Goal: Task Accomplishment & Management: Use online tool/utility

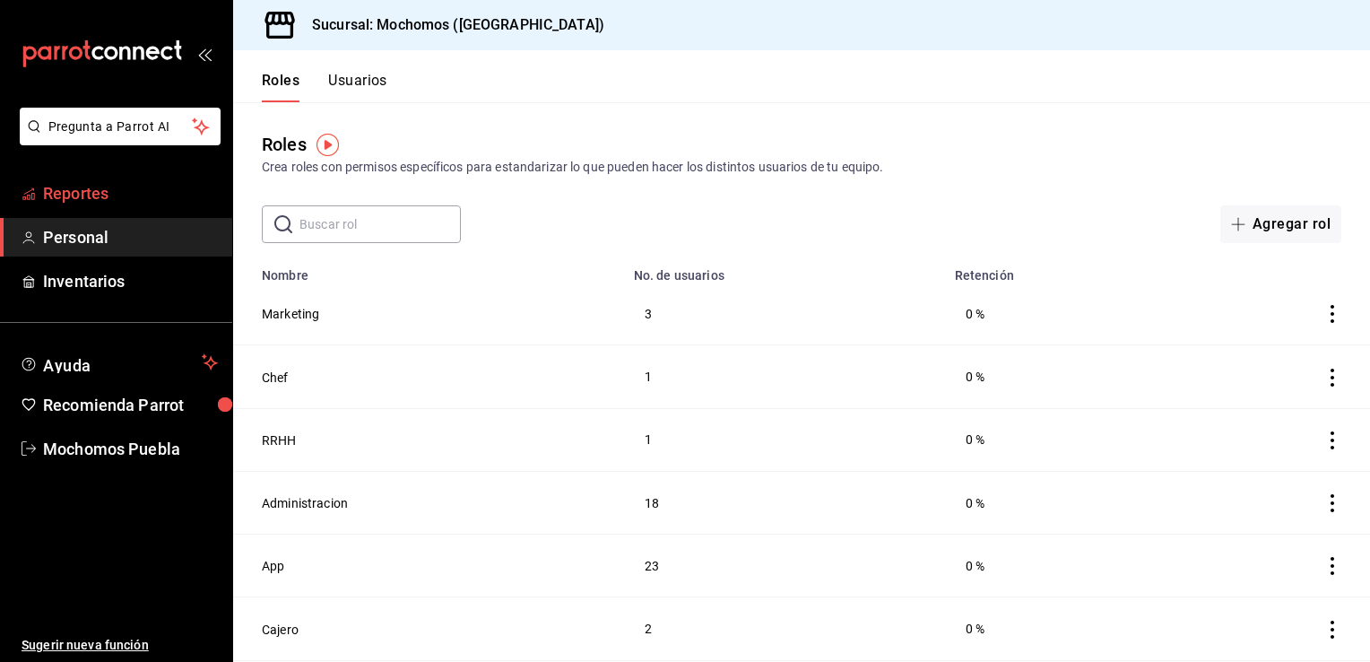
click at [104, 197] on span "Reportes" at bounding box center [130, 193] width 175 height 24
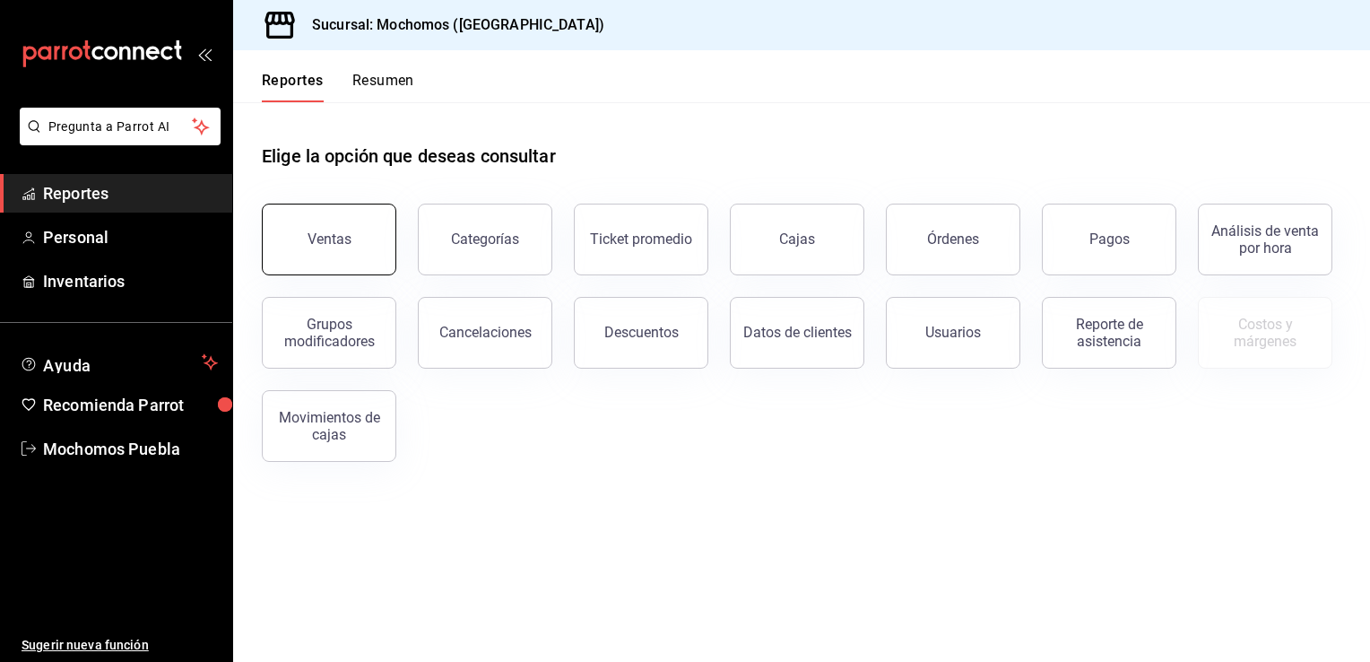
click at [323, 246] on div "Ventas" at bounding box center [330, 238] width 44 height 17
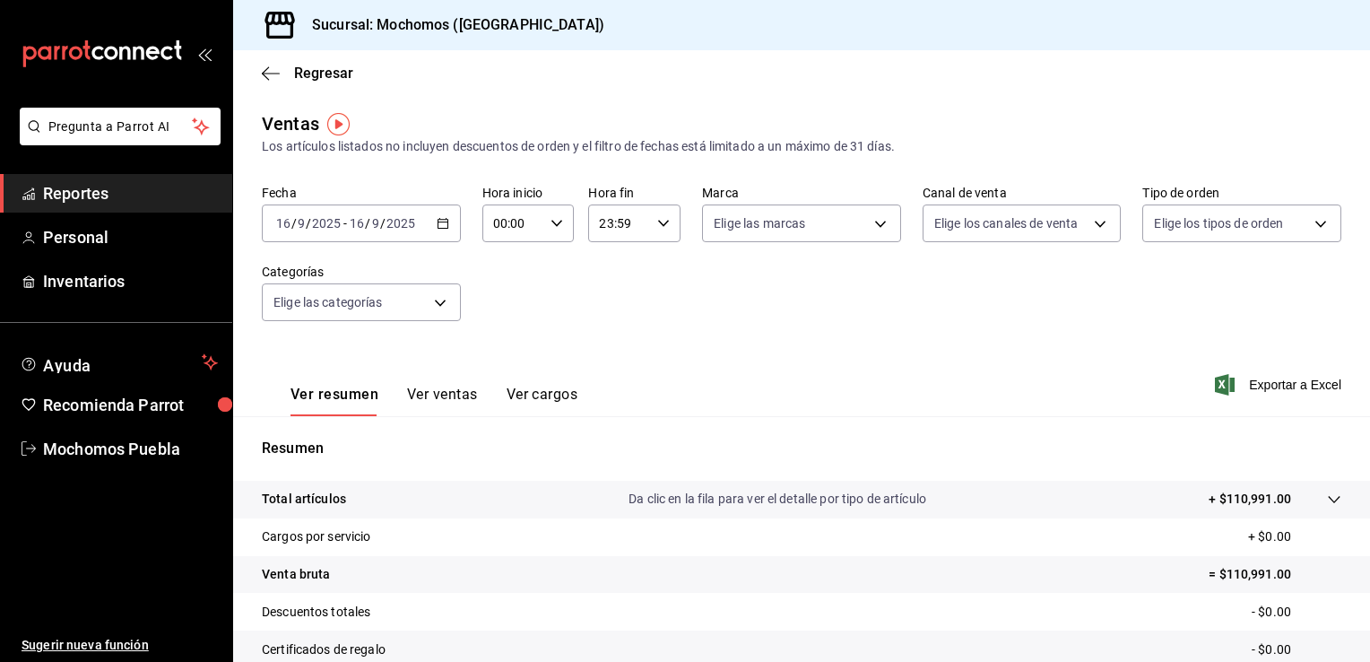
click at [437, 224] on icon "button" at bounding box center [443, 223] width 13 height 13
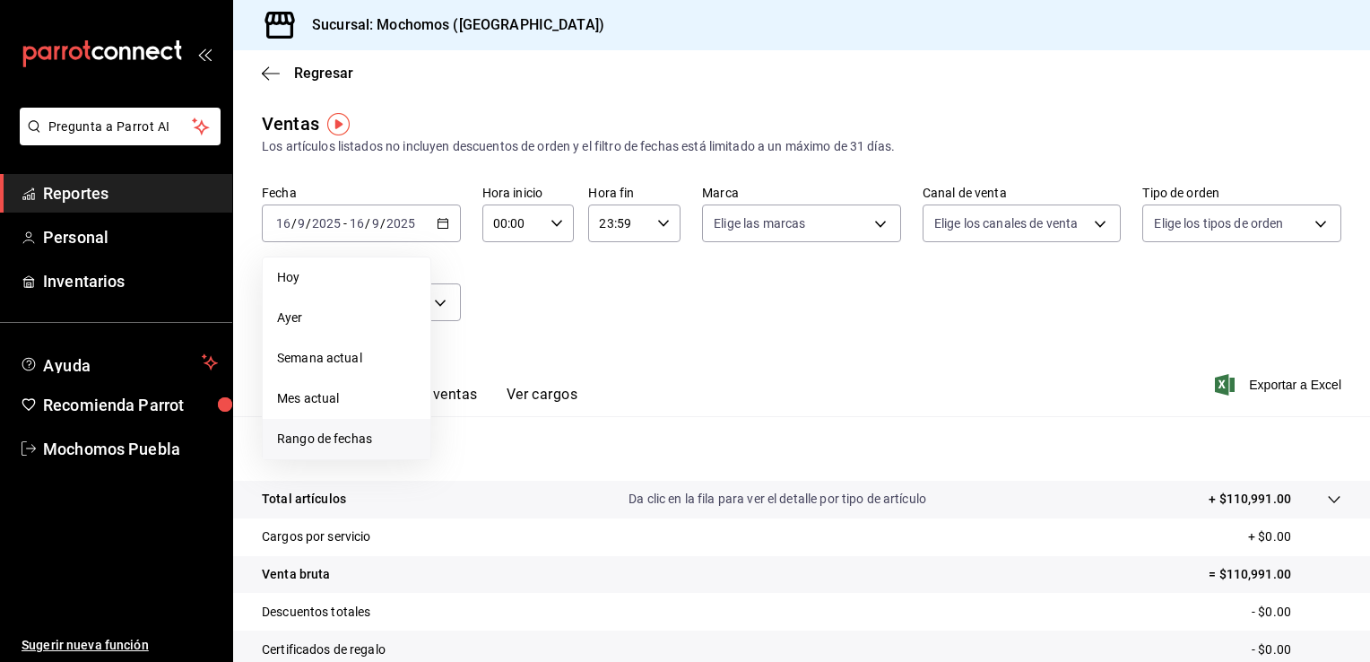
click at [343, 441] on span "Rango de fechas" at bounding box center [346, 439] width 139 height 19
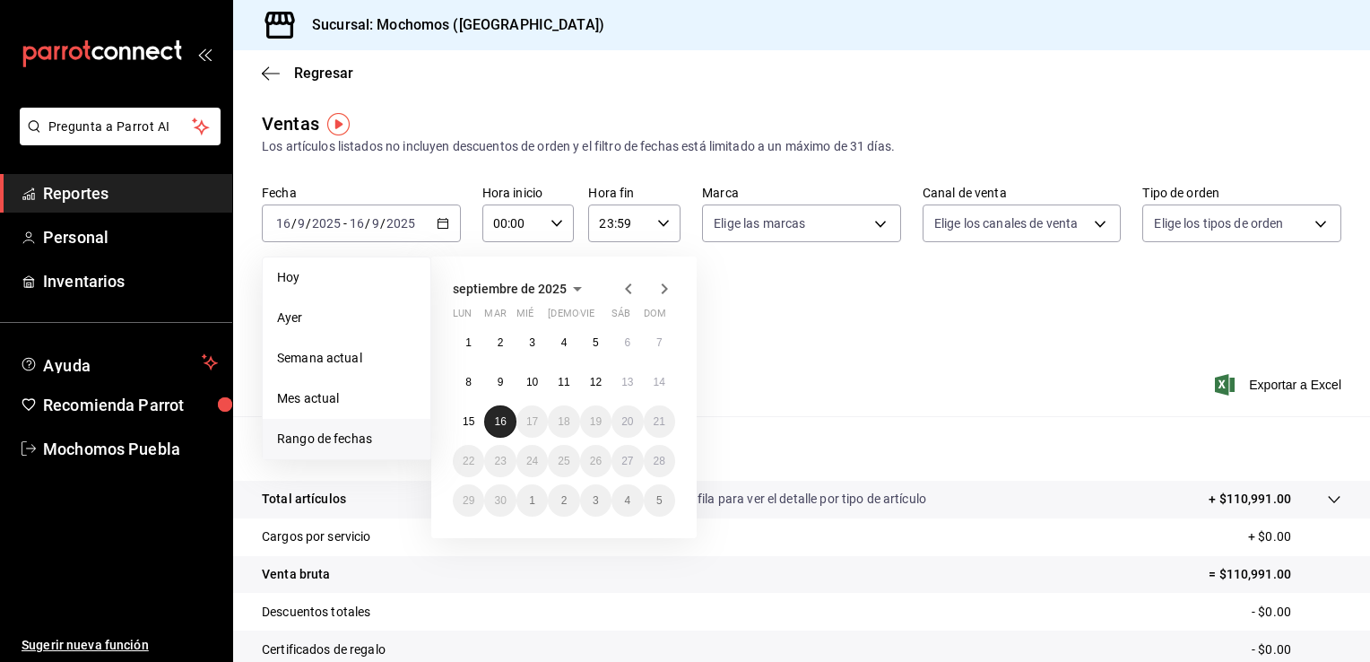
click at [502, 423] on abbr "16" at bounding box center [500, 421] width 12 height 13
click at [509, 425] on button "16" at bounding box center [499, 421] width 31 height 32
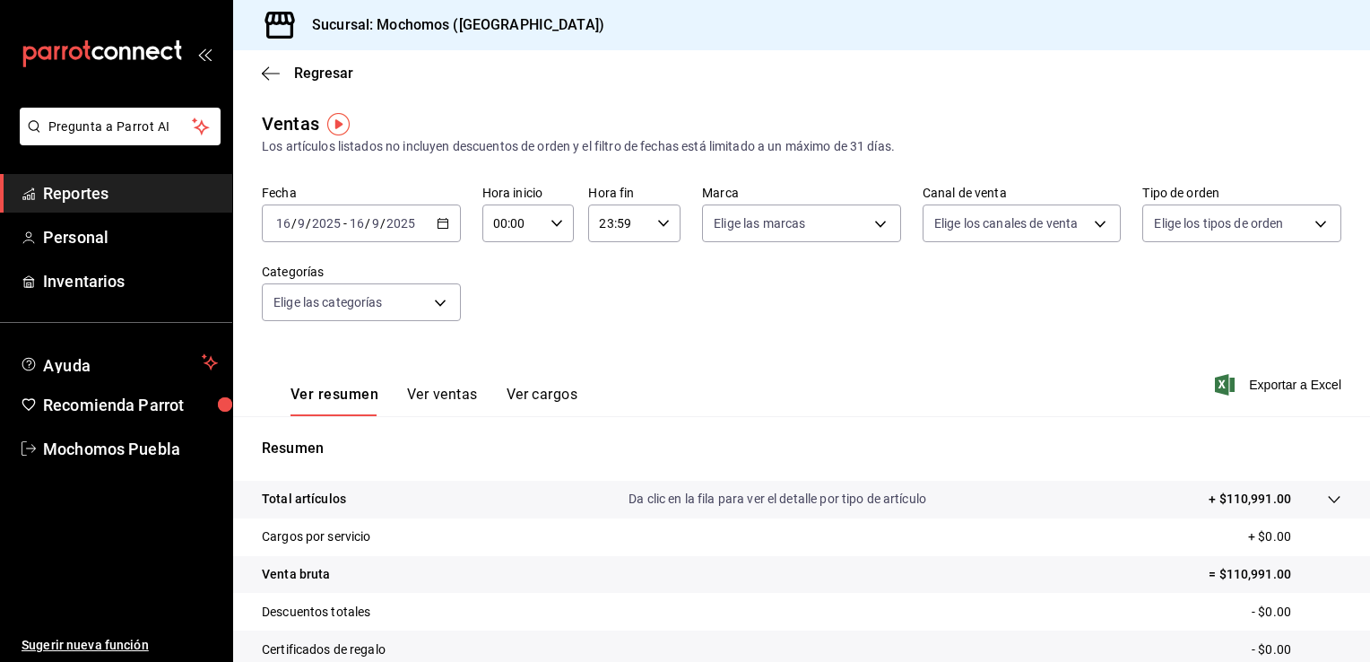
click at [555, 215] on div "00:00 Hora inicio" at bounding box center [528, 223] width 92 height 38
click at [508, 313] on span "06" at bounding box center [502, 306] width 17 height 14
type input "06:00"
click at [717, 317] on div at bounding box center [685, 331] width 1370 height 662
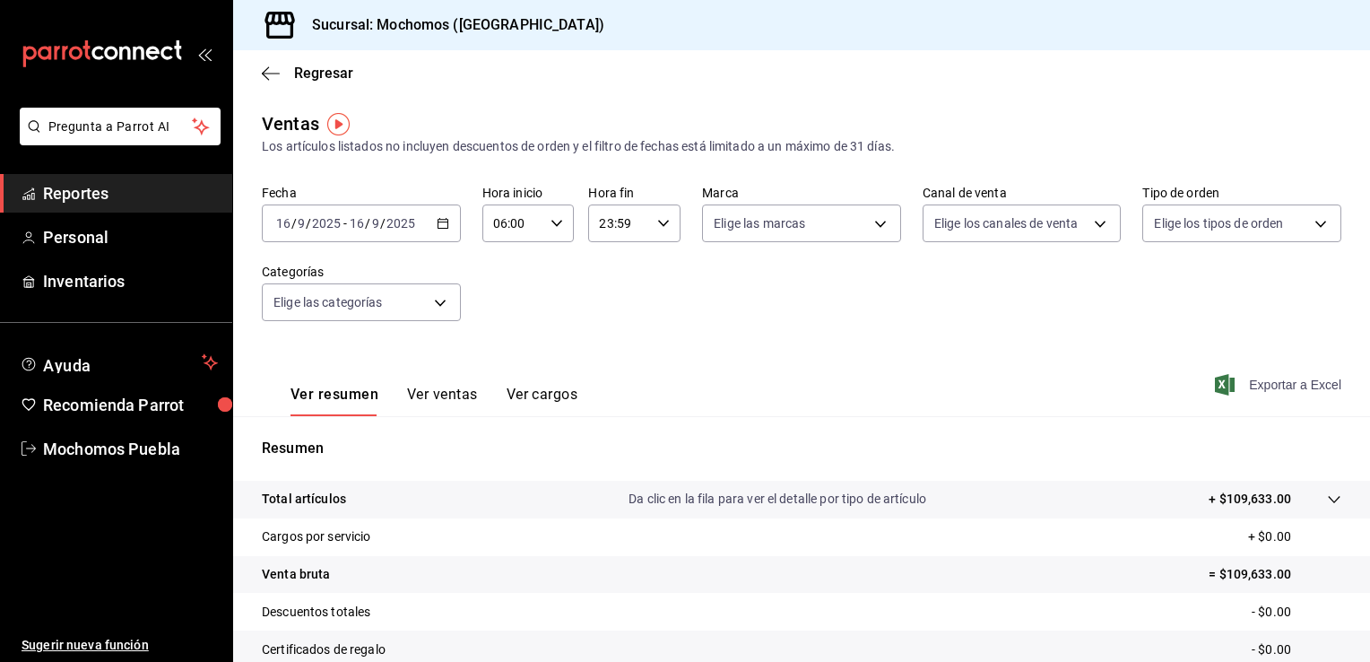
click at [1304, 386] on span "Exportar a Excel" at bounding box center [1280, 385] width 123 height 22
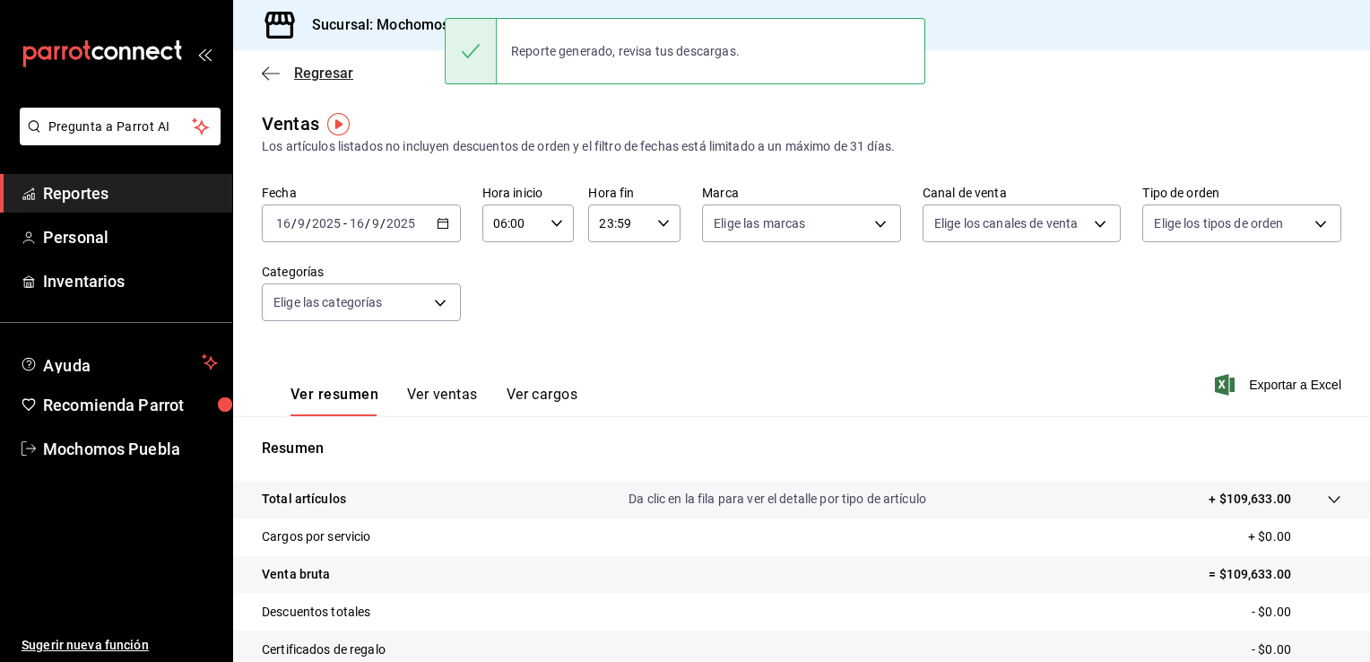
click at [330, 74] on span "Regresar" at bounding box center [323, 73] width 59 height 17
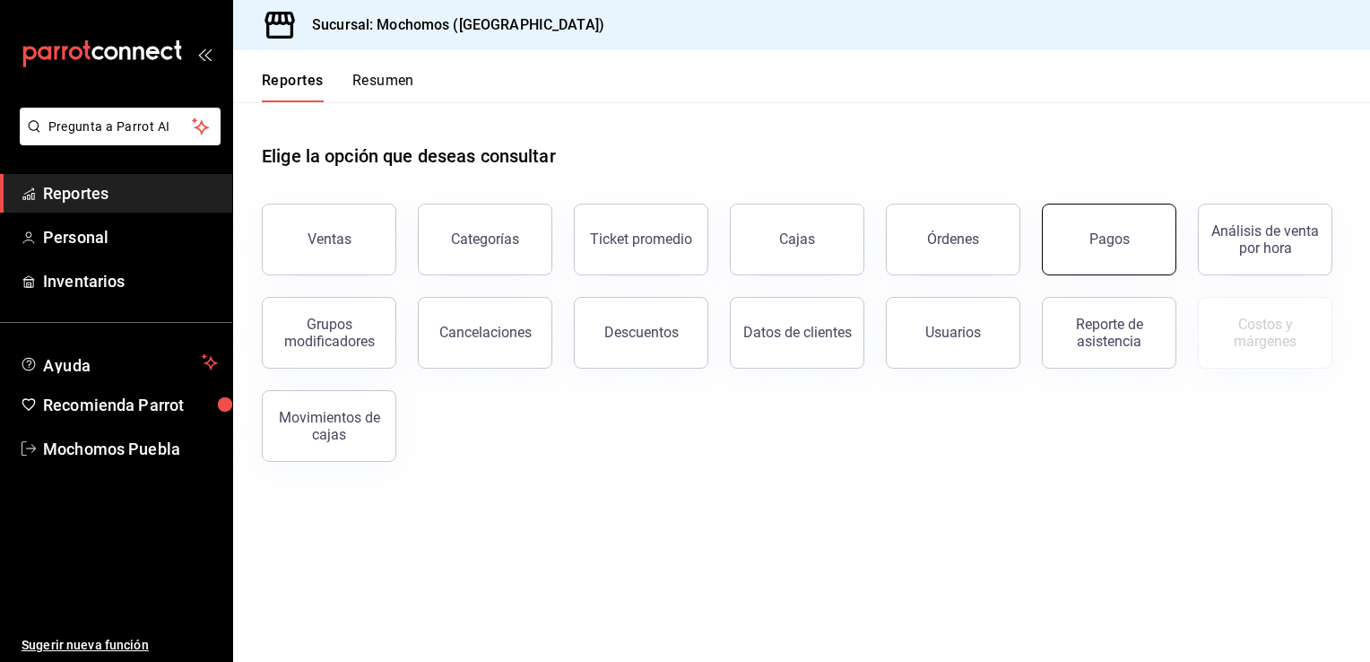
click at [1116, 238] on div "Pagos" at bounding box center [1110, 238] width 40 height 17
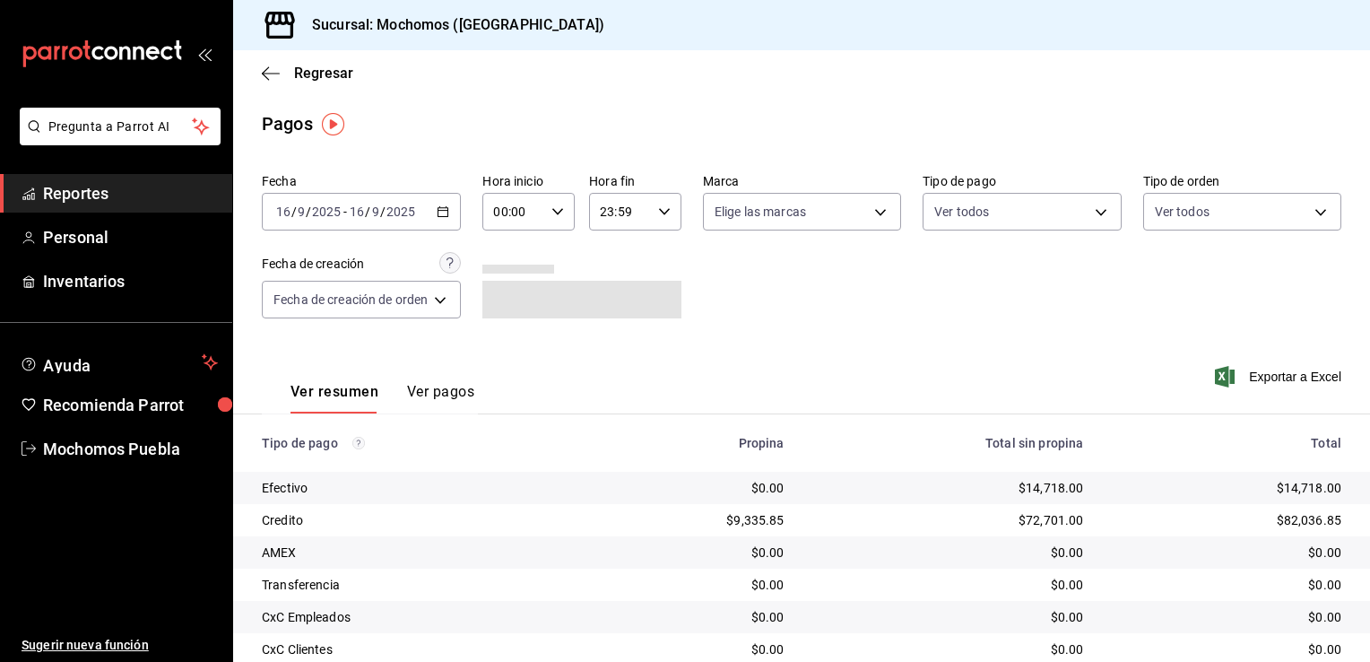
click at [552, 207] on icon "button" at bounding box center [558, 211] width 13 height 13
click at [506, 321] on span "06" at bounding box center [507, 318] width 17 height 14
type input "06:00"
click at [755, 332] on div at bounding box center [685, 331] width 1370 height 662
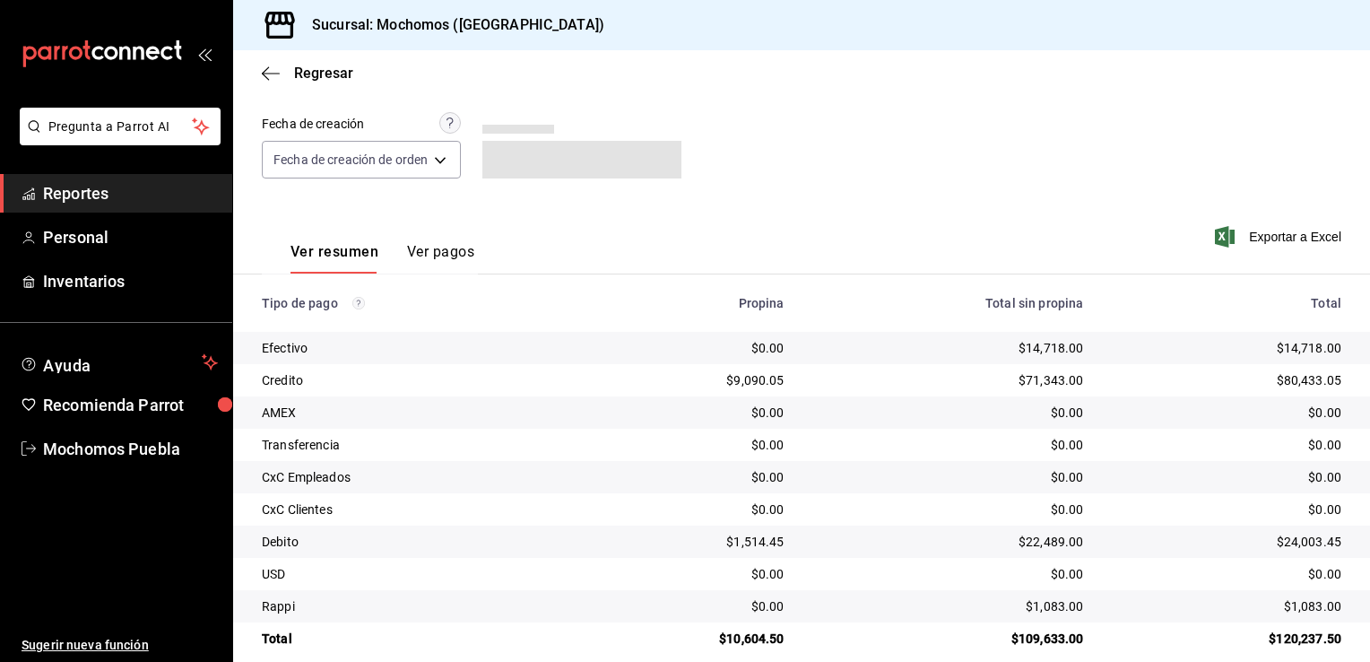
scroll to position [161, 0]
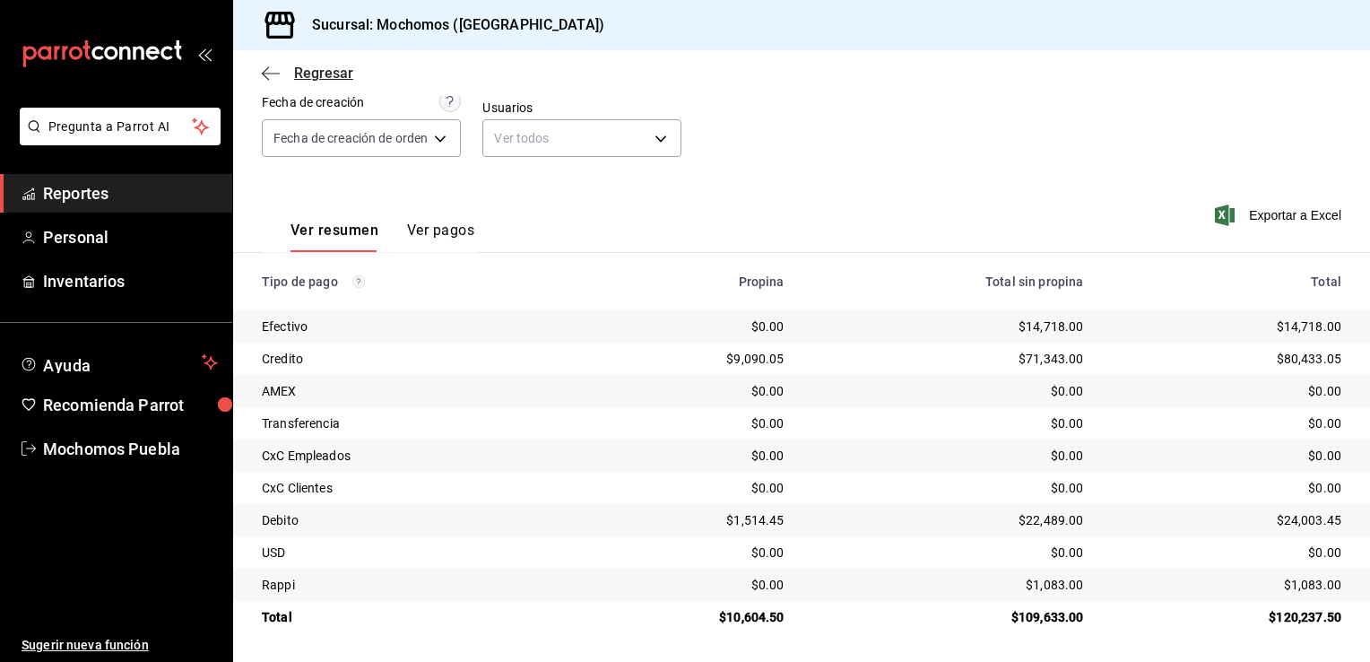
click at [315, 77] on span "Regresar" at bounding box center [323, 73] width 59 height 17
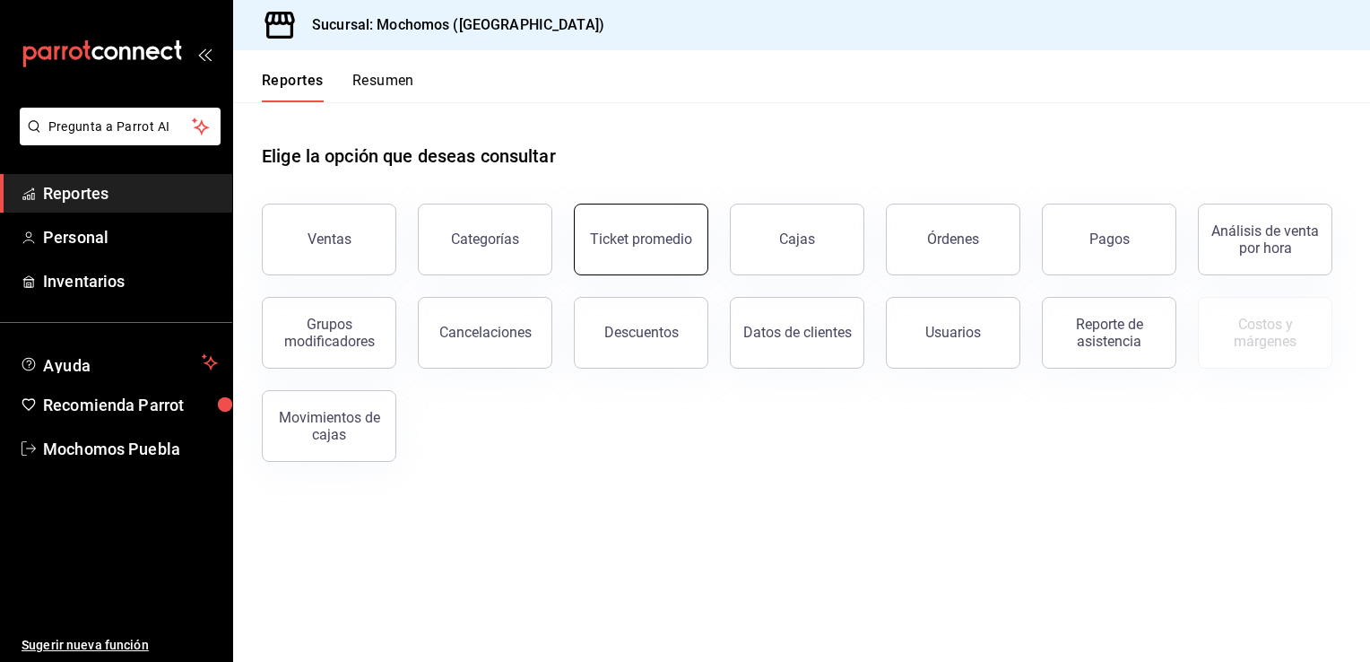
click at [667, 242] on div "Ticket promedio" at bounding box center [641, 238] width 102 height 17
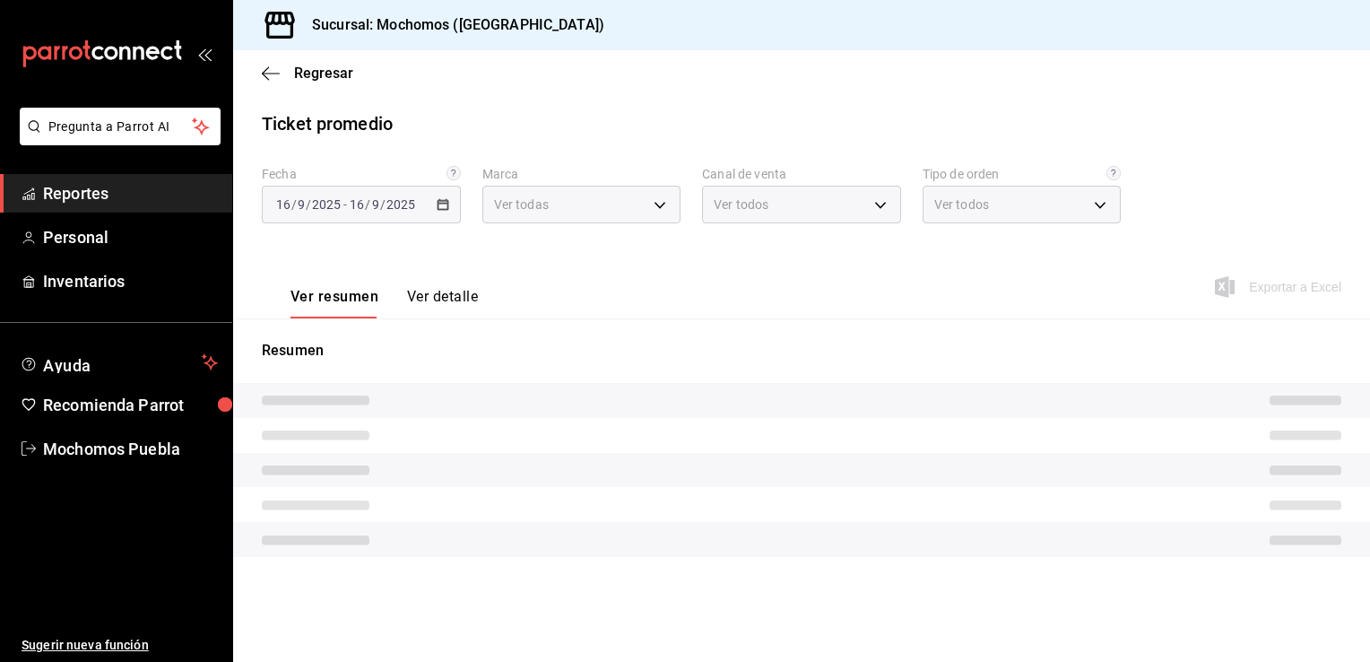
type input "65eb7388-82e4-42fa-8caf-680550c77e6f"
type input "PARROT,UBER_EATS,RAPPI,DIDI_FOOD,ONLINE"
type input "c7bc0ce2-274d-49fd-89f5-4bcf8044acf9,c9e91c43-775f-4cd6-ac16-cfdc9e5fd636,e77b1…"
